Goal: Task Accomplishment & Management: Use online tool/utility

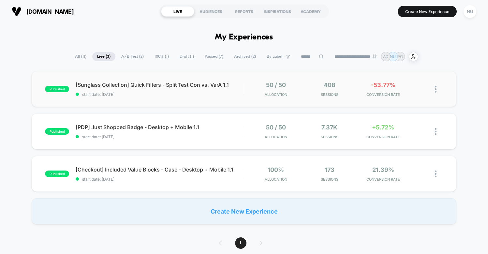
click at [188, 97] on div "published [Sunglass Collection] Quick Filters - Split Test Con vs. VarA 1.1 sta…" at bounding box center [244, 89] width 424 height 36
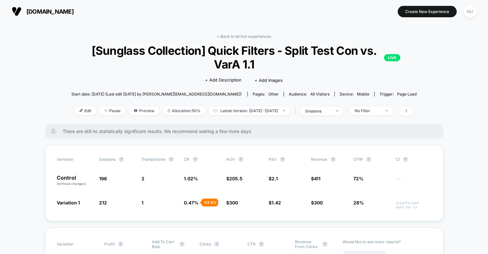
click at [144, 75] on div "Click to edit experience details + Add Description + Add Images" at bounding box center [244, 79] width 209 height 17
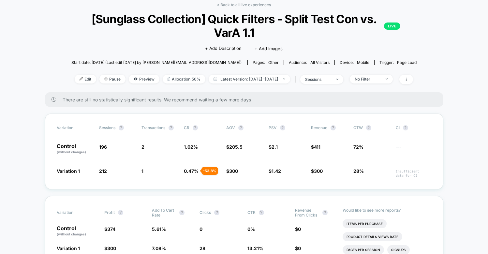
scroll to position [34, 0]
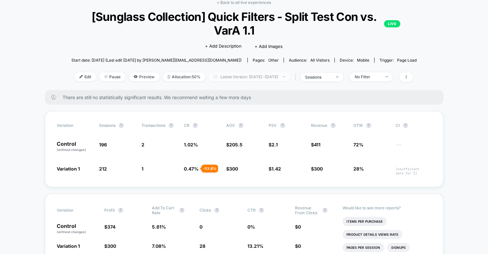
click at [229, 79] on span "Latest Version: Oct 3, 2025 - Oct 6, 2025" at bounding box center [249, 76] width 81 height 9
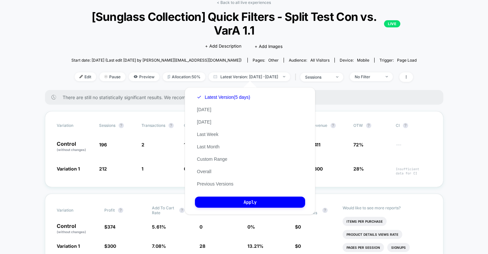
click at [194, 44] on div "Click to edit experience details + Add Description + Add Images" at bounding box center [244, 45] width 209 height 17
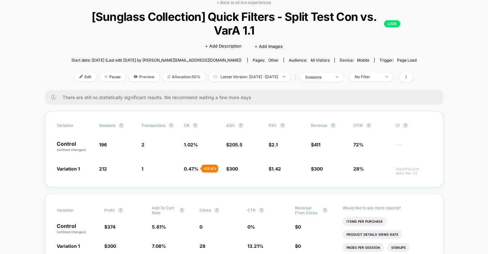
scroll to position [0, 0]
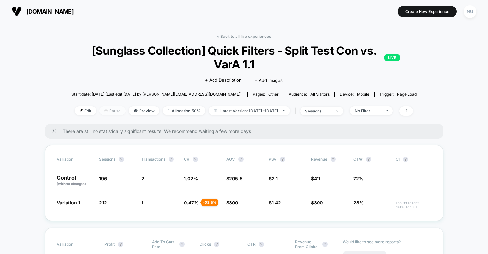
click at [99, 109] on span "Pause" at bounding box center [112, 110] width 26 height 9
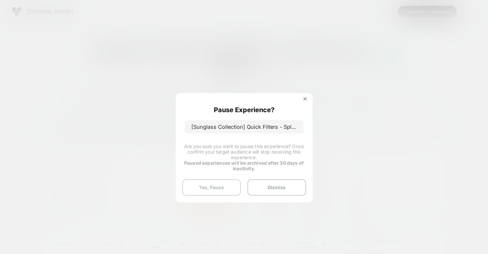
click at [230, 191] on button "Yes, Pause" at bounding box center [211, 187] width 59 height 16
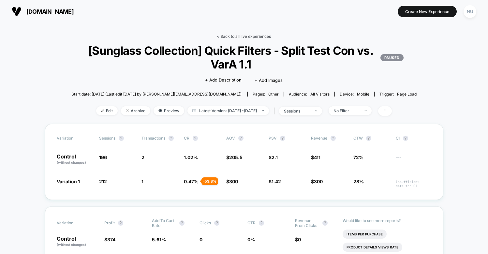
click at [238, 37] on link "< Back to all live experiences" at bounding box center [244, 36] width 54 height 5
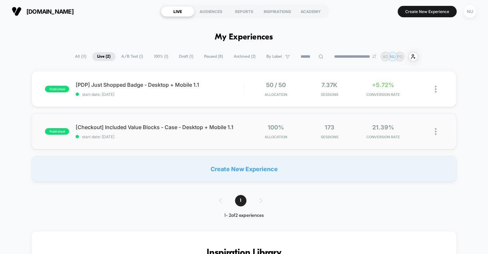
click at [184, 143] on div "published [Checkout] Included Value Blocks - Case - Desktop + Mobile 1.1 start …" at bounding box center [244, 131] width 424 height 36
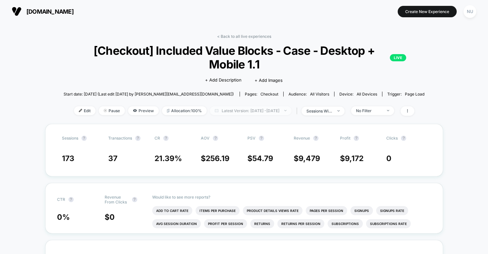
click at [244, 114] on span "Latest Version: Oct 3, 2025 - Oct 6, 2025" at bounding box center [250, 110] width 81 height 9
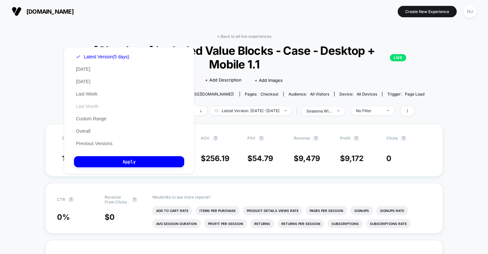
click at [88, 104] on button "Last Month" at bounding box center [87, 106] width 26 height 6
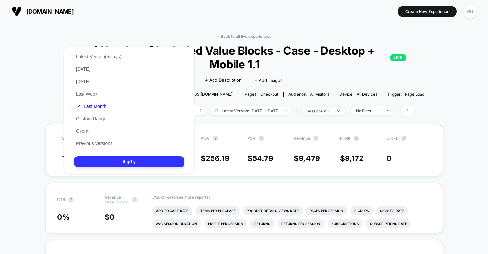
click at [137, 163] on button "Apply" at bounding box center [129, 161] width 110 height 11
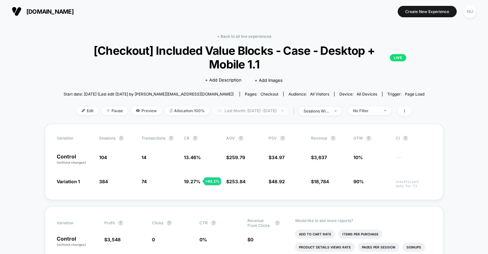
click at [248, 109] on span "Last Month: Sep 6, 2025 - Oct 6, 2025" at bounding box center [251, 110] width 76 height 9
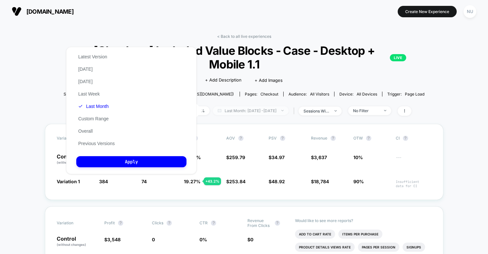
click at [248, 109] on span "Last Month: Sep 6, 2025 - Oct 6, 2025" at bounding box center [251, 110] width 76 height 9
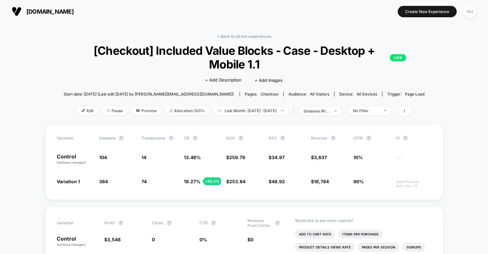
click at [162, 76] on div "Click to edit experience details + Add Description + Add Images" at bounding box center [244, 79] width 216 height 17
click at [229, 38] on link "< Back to all live experiences" at bounding box center [244, 36] width 54 height 5
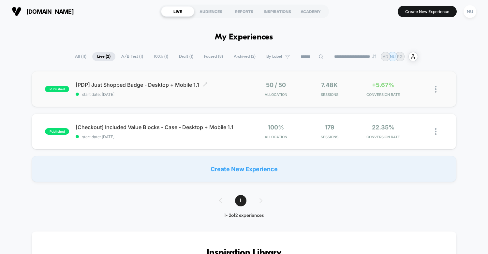
click at [175, 95] on span "start date: [DATE]" at bounding box center [160, 94] width 168 height 5
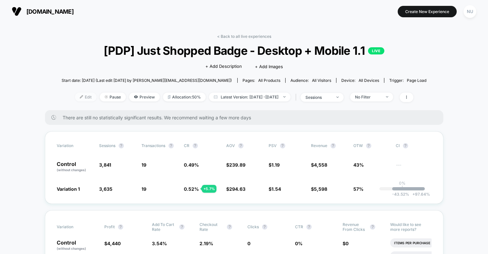
click at [79, 95] on span "Edit" at bounding box center [86, 97] width 22 height 9
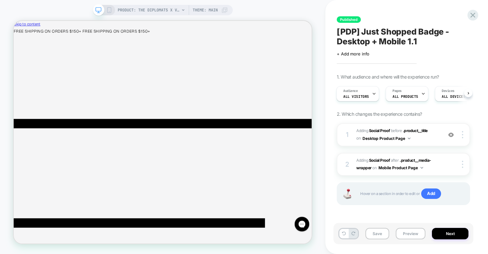
click at [106, 11] on icon at bounding box center [109, 10] width 6 height 6
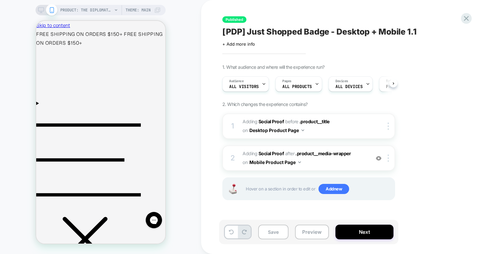
scroll to position [0, 0]
click at [319, 162] on span "#_loomi_addon_1758986827501 Adding Social Proof AFTER .product__media-wrapper .…" at bounding box center [304, 158] width 124 height 18
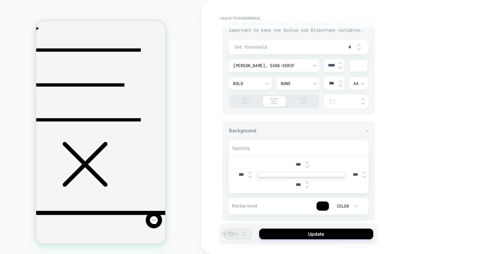
scroll to position [215, 0]
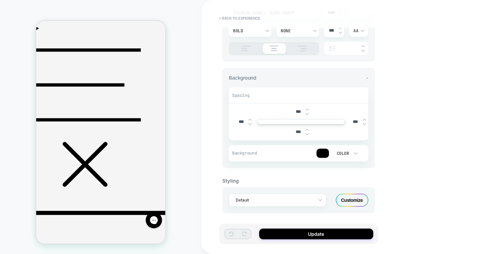
click at [307, 129] on img at bounding box center [306, 129] width 3 height 3
type textarea "*"
type input "***"
click at [307, 129] on img at bounding box center [306, 129] width 3 height 3
type textarea "*"
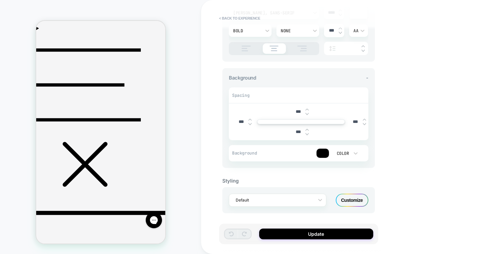
type input "***"
click at [307, 129] on img at bounding box center [306, 129] width 3 height 3
type textarea "*"
type input "***"
click at [307, 129] on img at bounding box center [306, 129] width 3 height 3
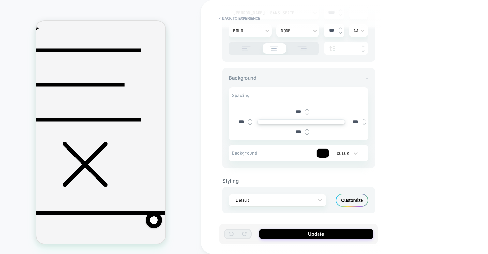
type textarea "*"
type input "***"
click at [307, 129] on img at bounding box center [306, 129] width 3 height 3
type textarea "*"
type input "***"
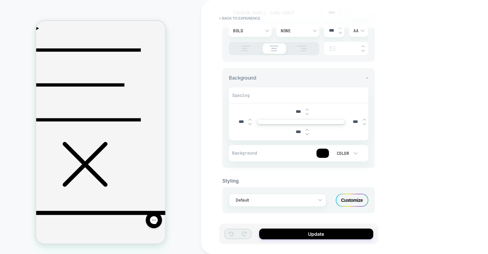
click at [307, 129] on img at bounding box center [306, 129] width 3 height 3
type textarea "*"
type input "***"
click at [307, 129] on img at bounding box center [306, 129] width 3 height 3
type textarea "*"
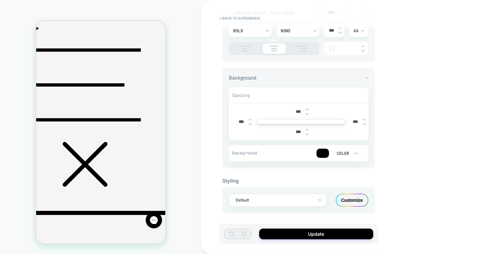
type input "***"
click at [307, 129] on img at bounding box center [306, 129] width 3 height 3
type textarea "*"
type input "***"
click at [307, 129] on img at bounding box center [306, 129] width 3 height 3
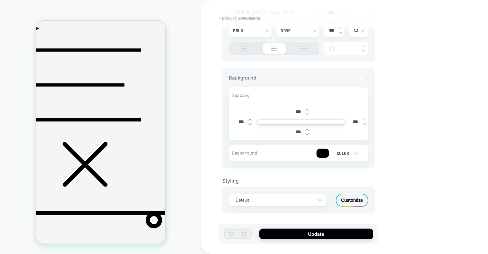
type textarea "*"
type input "***"
click at [307, 129] on img at bounding box center [306, 129] width 3 height 3
type textarea "*"
type input "****"
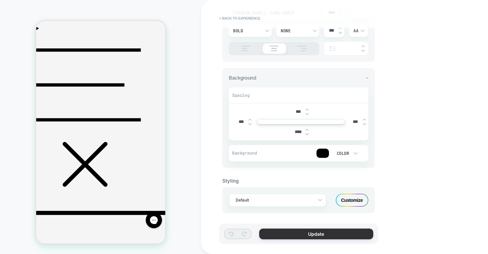
click at [300, 235] on button "Update" at bounding box center [316, 233] width 114 height 11
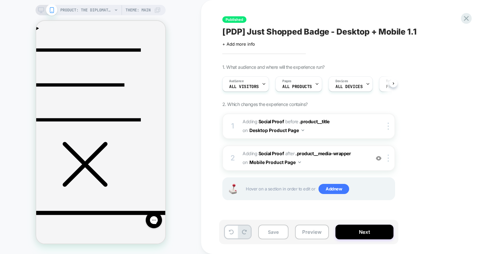
scroll to position [0, 0]
click at [268, 233] on button "Save" at bounding box center [273, 231] width 30 height 15
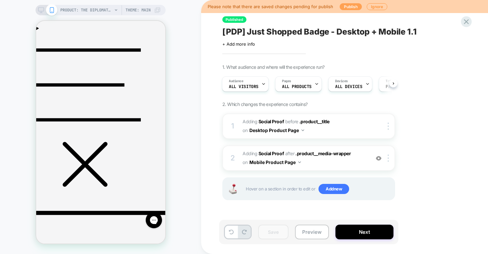
click at [346, 8] on button "Publish" at bounding box center [351, 6] width 22 height 7
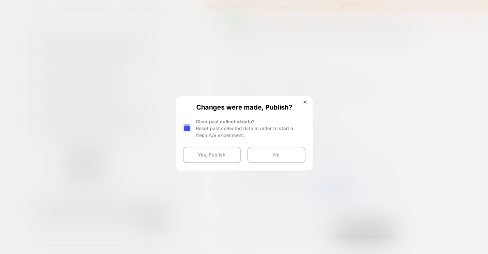
click at [200, 134] on div "Reset past collected data in order to start a fresh A/B experiment." at bounding box center [250, 132] width 109 height 14
click at [189, 129] on div at bounding box center [187, 128] width 8 height 8
click at [191, 150] on button "Yes, Publish" at bounding box center [212, 155] width 58 height 16
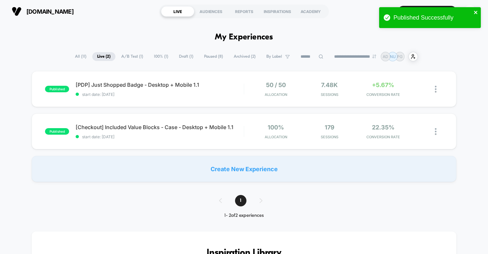
click at [475, 13] on icon "close" at bounding box center [475, 12] width 3 height 3
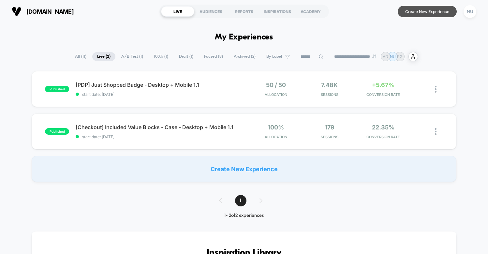
click at [416, 14] on button "Create New Experience" at bounding box center [427, 11] width 59 height 11
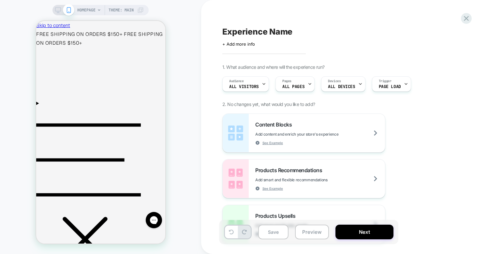
click at [93, 12] on span "HOMEPAGE" at bounding box center [86, 10] width 18 height 10
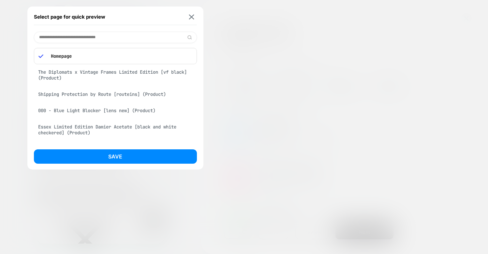
click at [93, 57] on p "Homepage" at bounding box center [120, 56] width 145 height 6
click at [192, 20] on div "Select page for quick preview" at bounding box center [115, 17] width 163 height 16
click at [193, 16] on img at bounding box center [191, 16] width 5 height 5
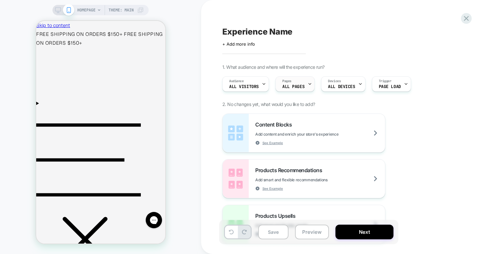
click at [294, 84] on span "ALL PAGES" at bounding box center [293, 86] width 22 height 5
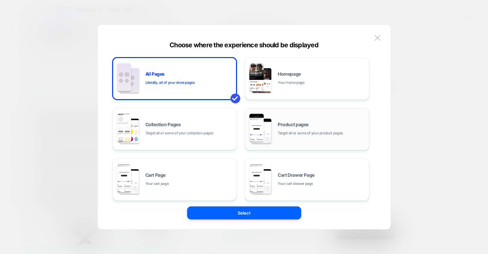
click at [291, 137] on div "Product pages Target all or some of your product pages" at bounding box center [306, 129] width 117 height 36
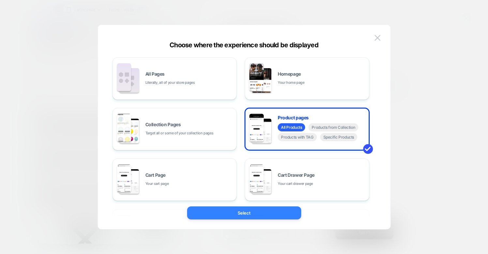
click at [263, 214] on button "Select" at bounding box center [244, 212] width 114 height 13
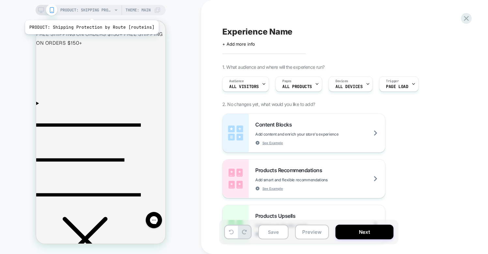
click at [91, 11] on span "PRODUCT: Shipping Protection by Route [routeins]" at bounding box center [86, 10] width 52 height 10
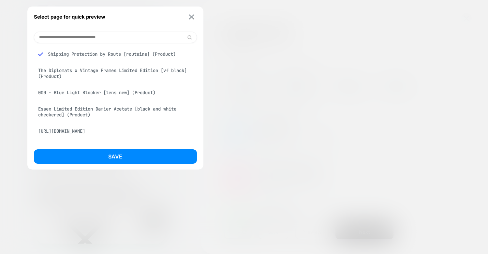
click at [86, 76] on div "The Diplomats x Vintage Frames Limited Edition [vf black] (Product)" at bounding box center [115, 73] width 163 height 18
click at [130, 118] on div "Essex Limited Edition Damier Acetate [black and white checkered] (Product)" at bounding box center [115, 112] width 163 height 18
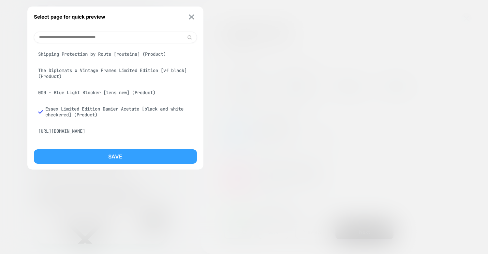
click at [123, 156] on button "Save" at bounding box center [115, 156] width 163 height 14
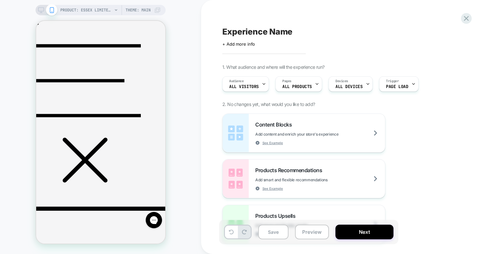
scroll to position [79, 0]
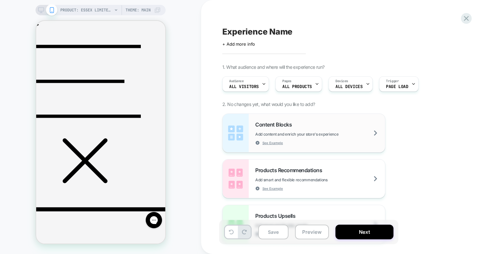
click at [338, 133] on span "Add content and enrich your store's experience" at bounding box center [313, 134] width 116 height 5
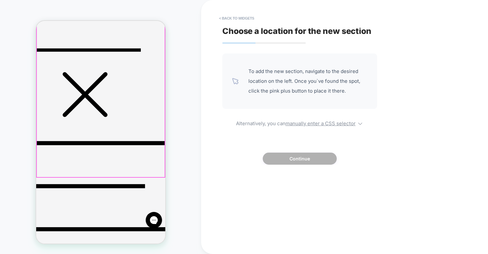
scroll to position [145, 0]
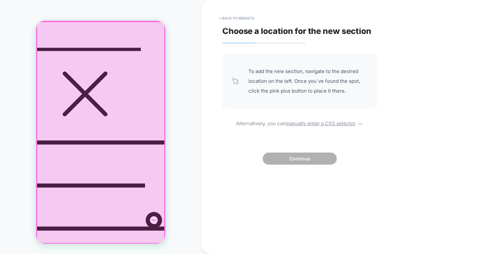
click at [103, 181] on div at bounding box center [100, 133] width 128 height 222
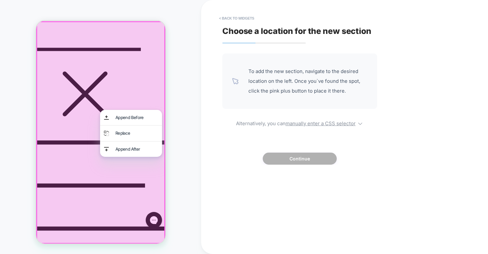
click at [104, 180] on div at bounding box center [100, 132] width 129 height 223
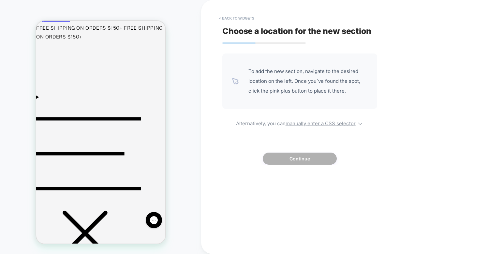
scroll to position [0, 0]
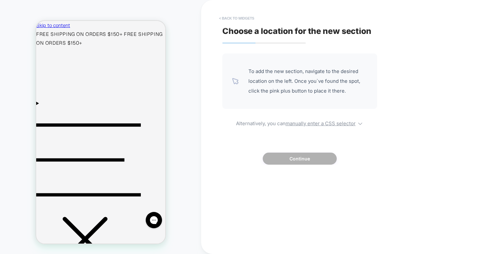
click at [248, 22] on button "< Back to widgets" at bounding box center [237, 18] width 42 height 10
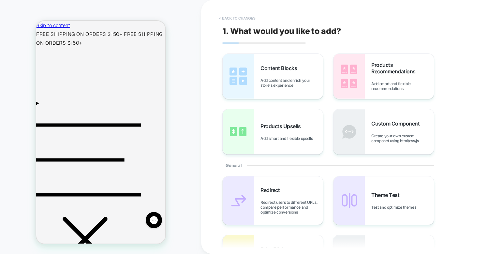
click at [247, 17] on button "< Back to changes" at bounding box center [237, 18] width 43 height 10
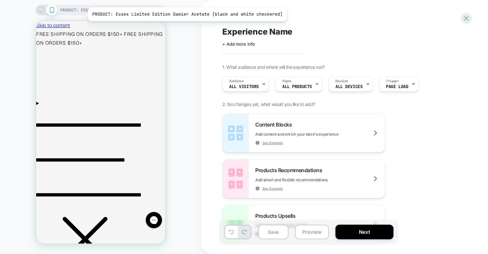
click at [93, 11] on span "PRODUCT: Essex Limited Edition Damier Acetate [black and white checkered]" at bounding box center [86, 10] width 52 height 10
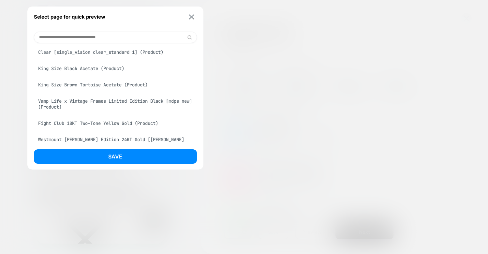
scroll to position [357, 0]
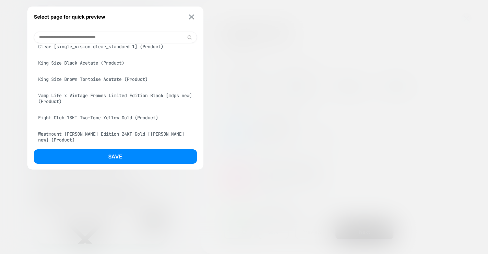
click at [107, 20] on div "Detroit Player XL 18KT Gold [vf new] (Product)" at bounding box center [115, 14] width 163 height 12
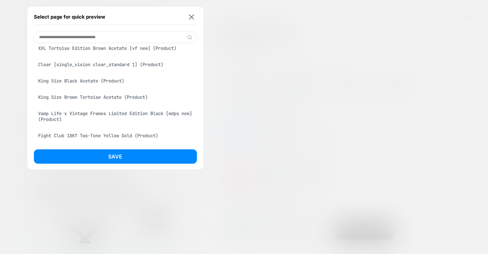
scroll to position [375, 0]
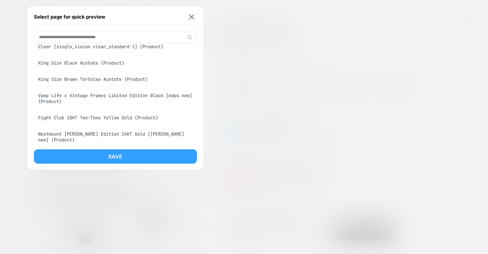
click at [152, 154] on button "Save" at bounding box center [115, 156] width 163 height 14
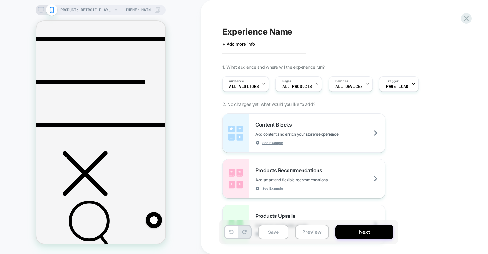
scroll to position [249, 0]
click at [289, 128] on div "Content Blocks Add content and enrich your store's experience See Example" at bounding box center [320, 133] width 130 height 24
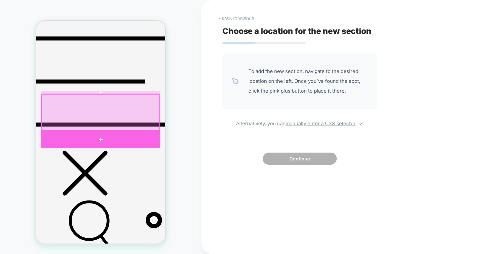
click at [138, 137] on div at bounding box center [100, 139] width 119 height 18
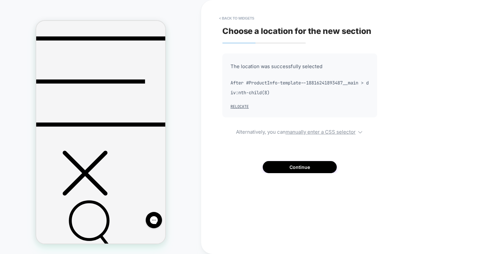
scroll to position [256, 0]
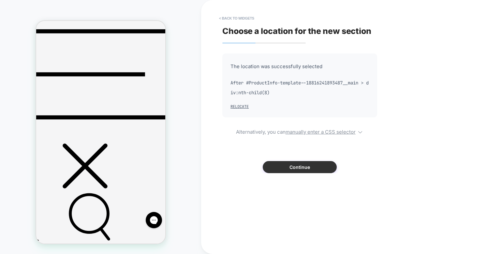
click at [298, 163] on button "Continue" at bounding box center [300, 167] width 74 height 12
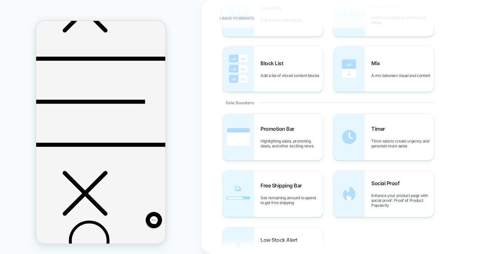
scroll to position [279, 0]
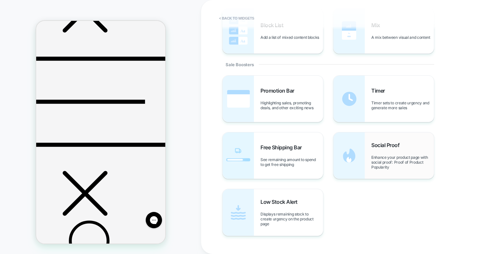
click at [378, 164] on span "Enhance your product page with social proof: Proof of Product Popularity" at bounding box center [402, 162] width 63 height 15
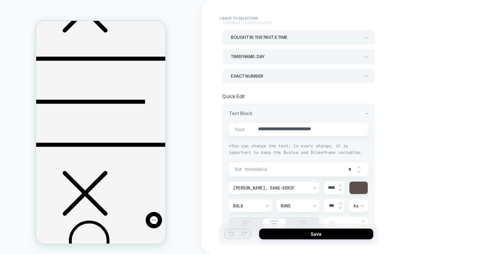
scroll to position [27, 0]
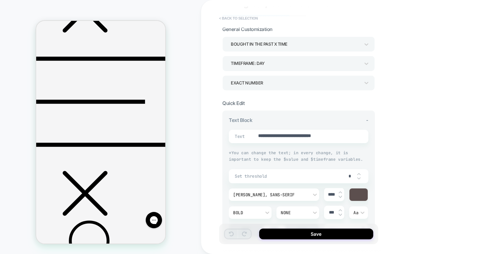
click at [253, 19] on button "< Back to selection" at bounding box center [238, 18] width 45 height 10
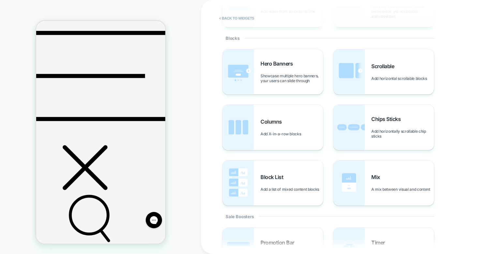
scroll to position [127, 0]
click at [292, 124] on div "Columns Add X-in-a-row blocks" at bounding box center [291, 128] width 63 height 18
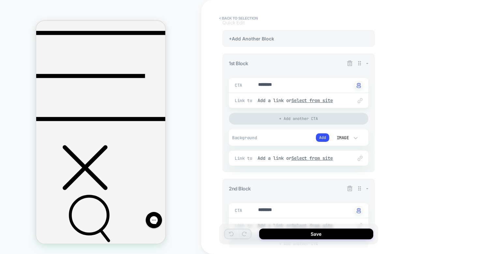
scroll to position [69, 0]
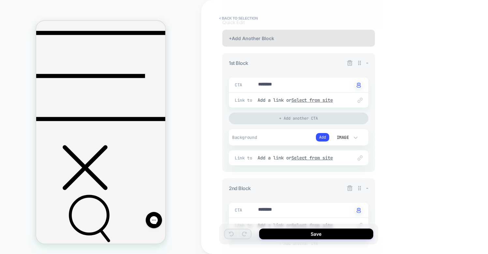
click at [315, 41] on div "+Add Another Block" at bounding box center [298, 38] width 152 height 17
type textarea "*"
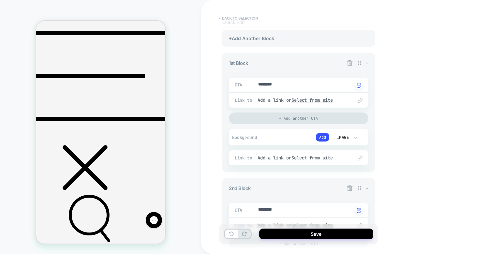
click at [225, 17] on button "< Back to selection" at bounding box center [238, 18] width 45 height 10
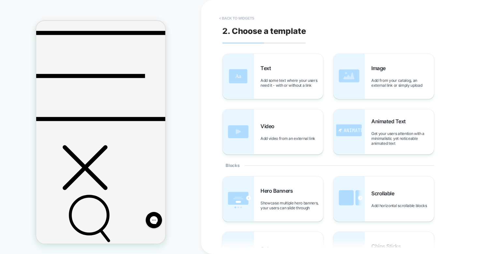
click at [226, 17] on button "< Back to widgets" at bounding box center [237, 18] width 42 height 10
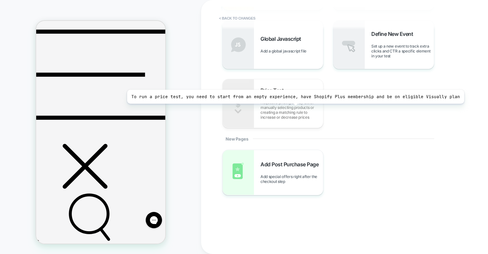
scroll to position [0, 0]
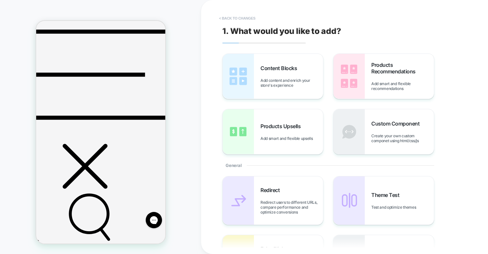
click at [246, 15] on button "< Back to changes" at bounding box center [237, 18] width 43 height 10
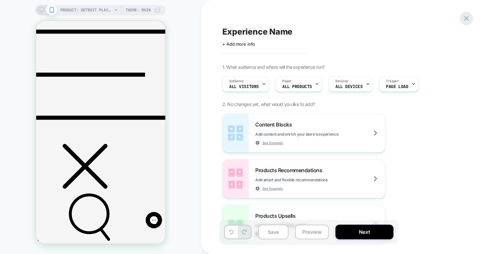
click at [466, 16] on icon at bounding box center [466, 18] width 9 height 9
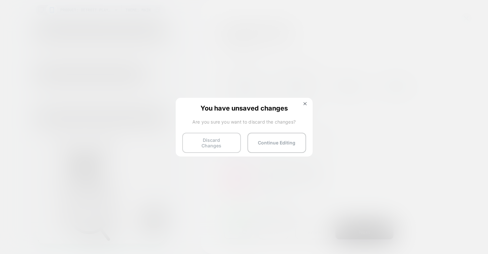
click at [216, 139] on button "Discard Changes" at bounding box center [211, 143] width 59 height 20
